Goal: Find specific page/section: Find specific page/section

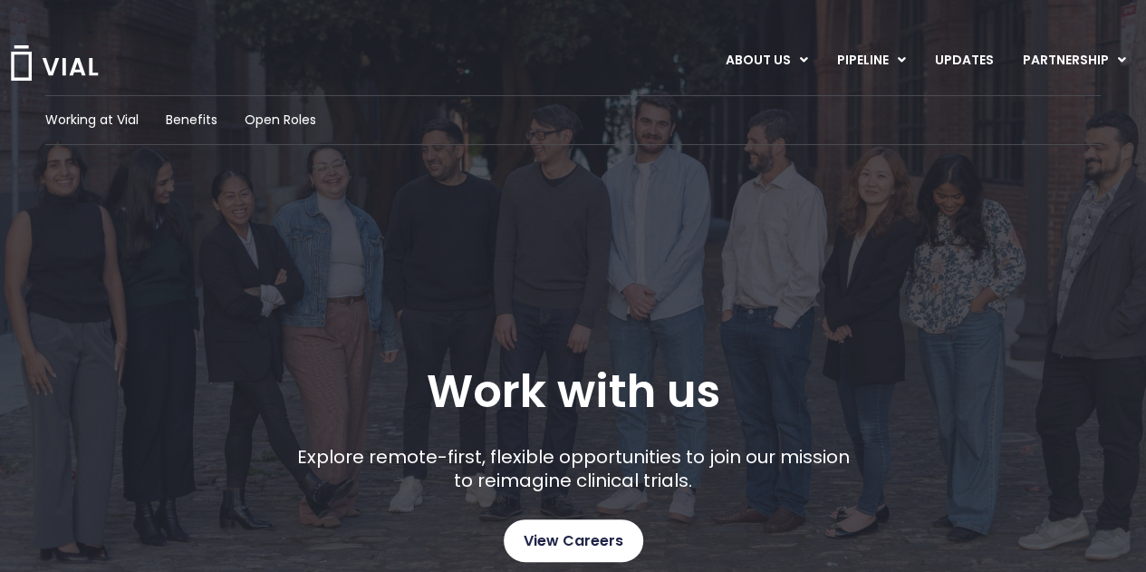
click at [598, 537] on span "View Careers" at bounding box center [574, 541] width 100 height 24
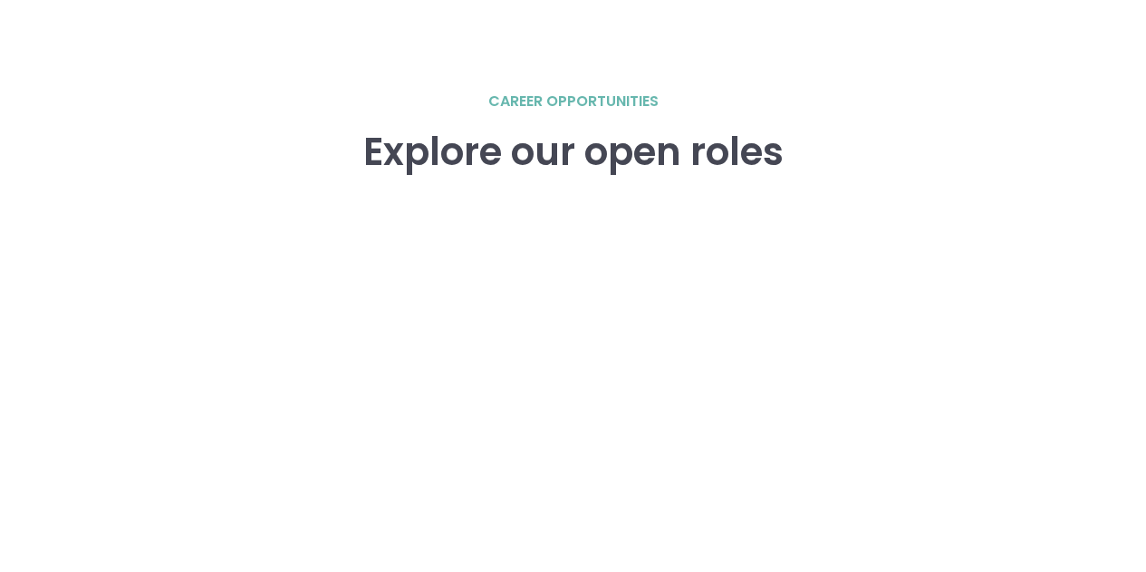
click at [170, 207] on div "career opportunities Explore our open roles" at bounding box center [573, 480] width 1110 height 778
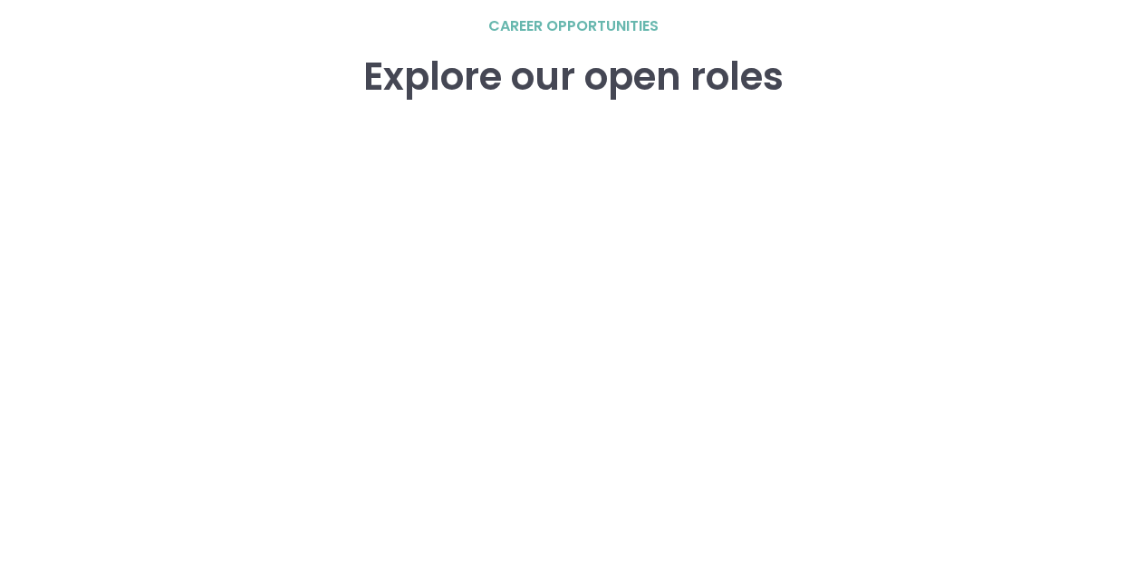
scroll to position [2688, 0]
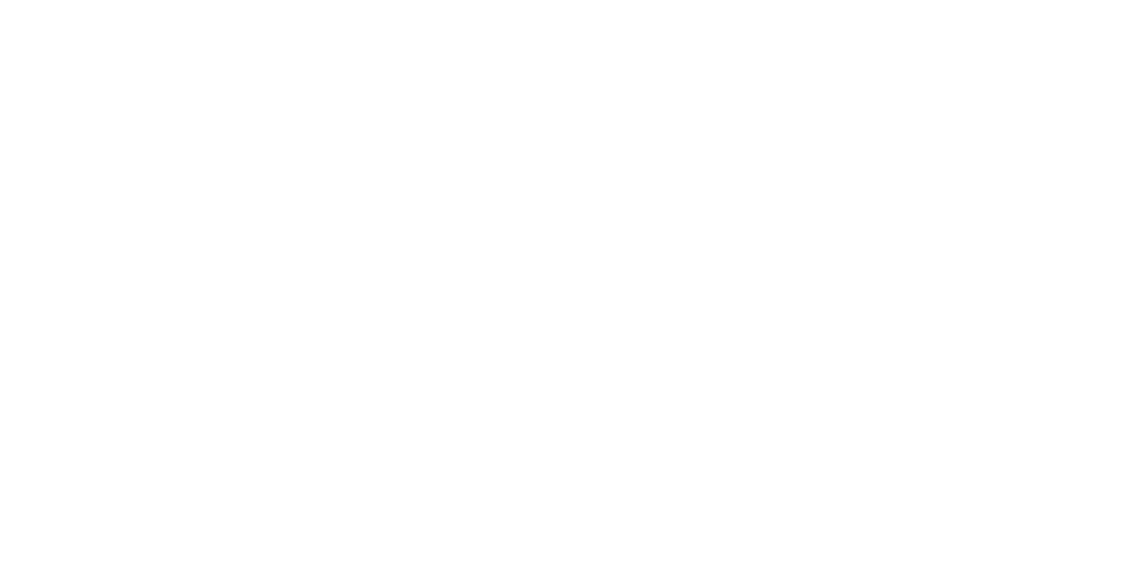
click at [98, 218] on div "career opportunities Explore our open roles" at bounding box center [573, 298] width 1110 height 778
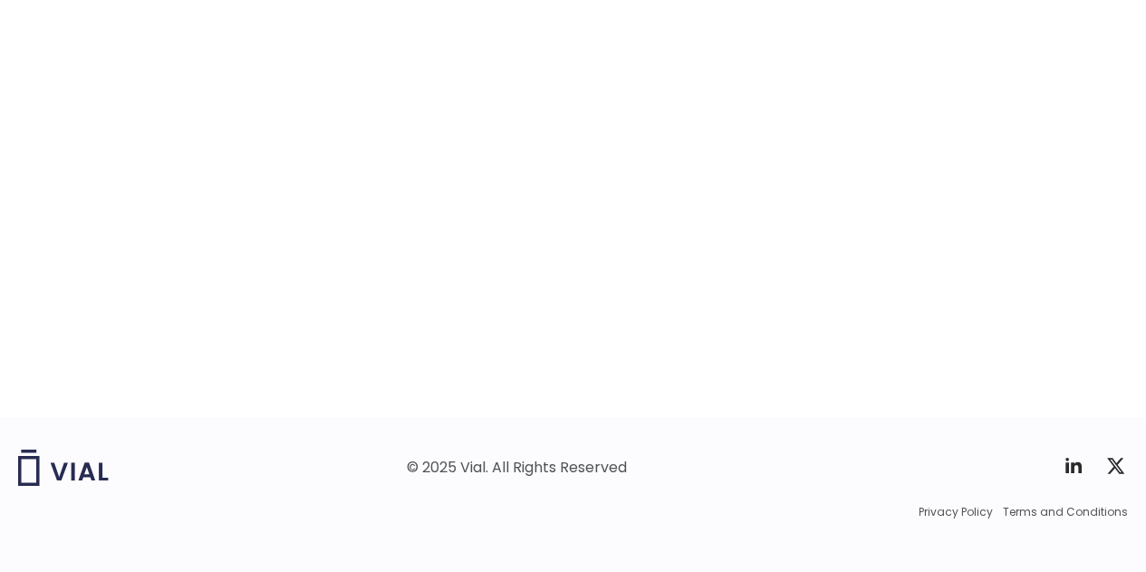
scroll to position [2960, 0]
click at [127, 201] on div "career opportunities Explore our open roles" at bounding box center [573, 27] width 1110 height 778
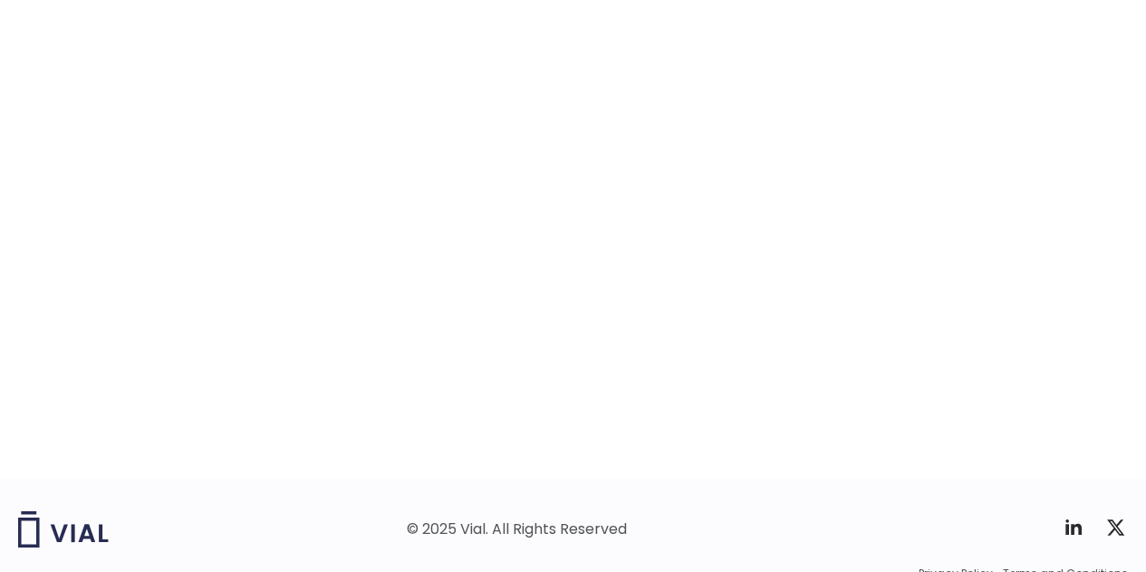
scroll to position [2869, 0]
